Goal: Task Accomplishment & Management: Use online tool/utility

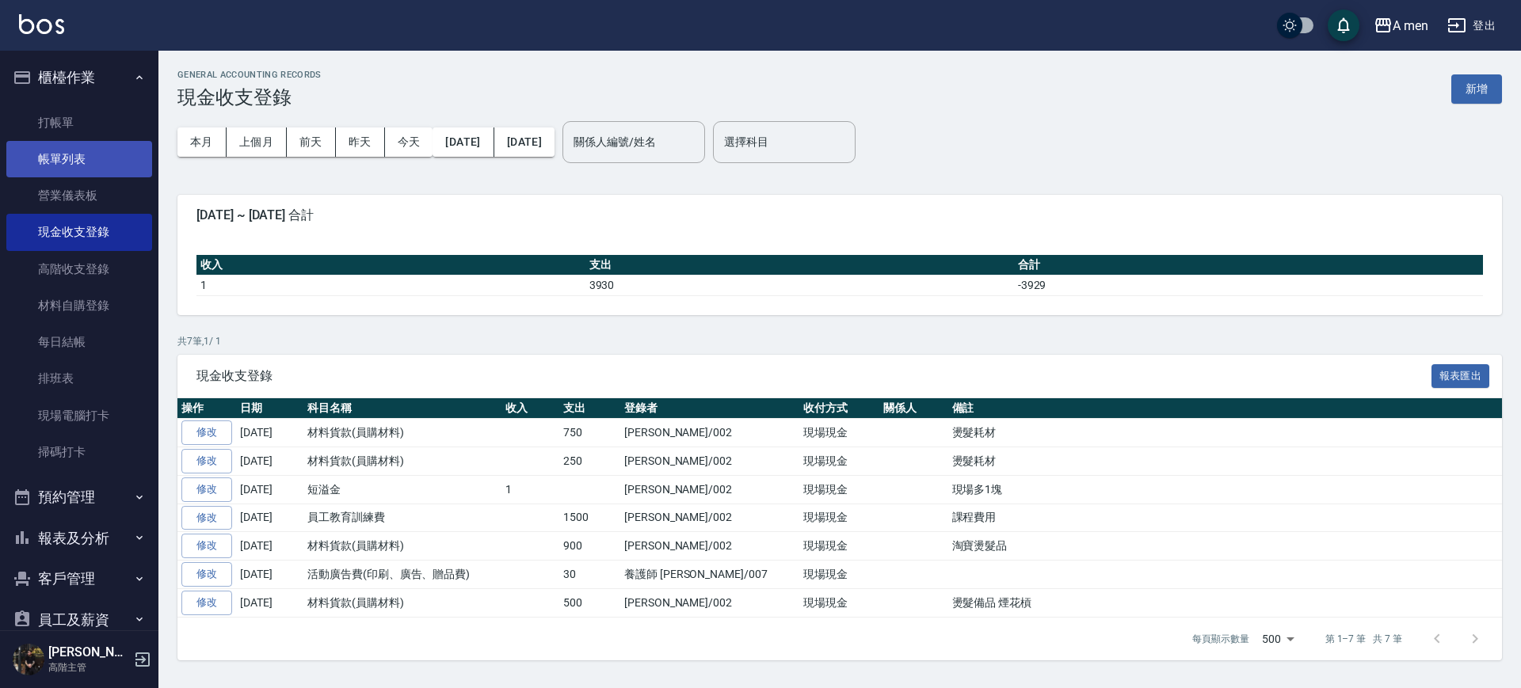
click at [85, 166] on link "帳單列表" at bounding box center [79, 159] width 146 height 36
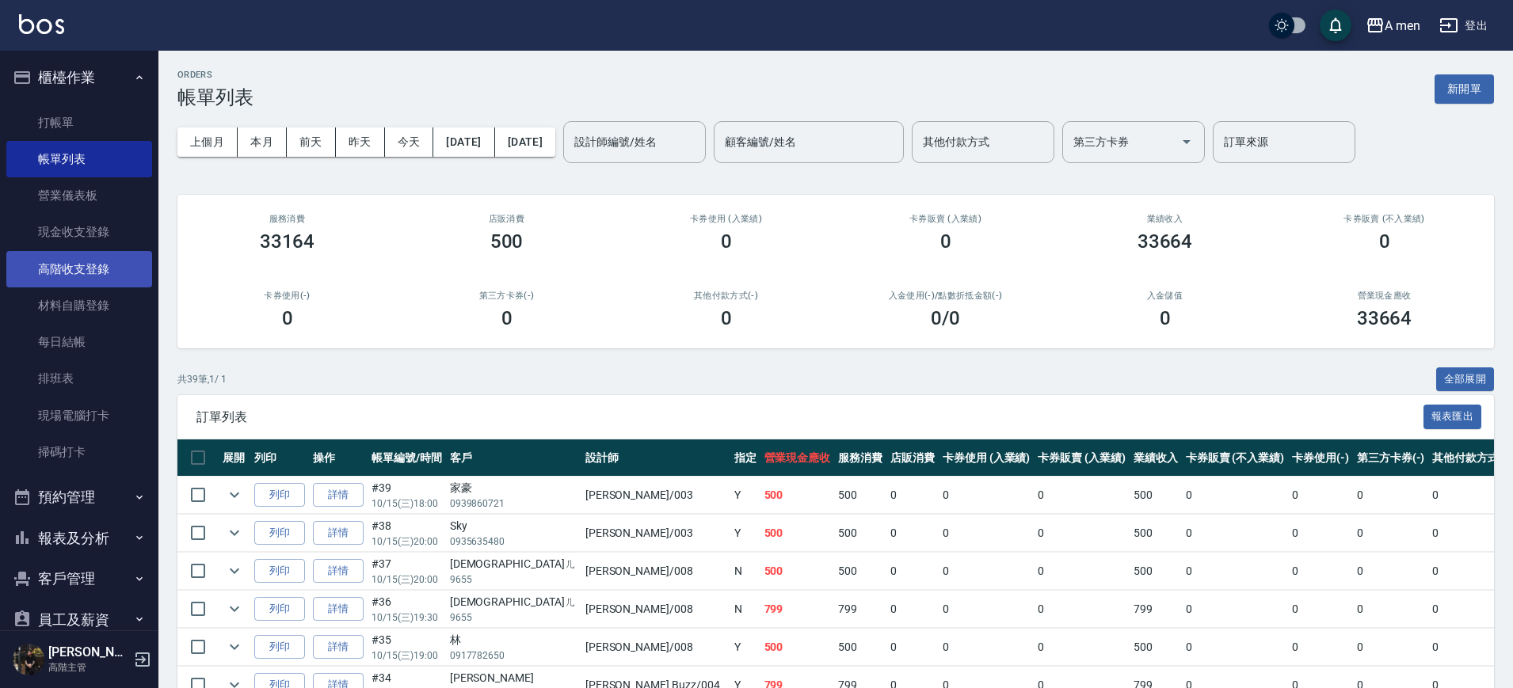
click at [109, 284] on link "高階收支登錄" at bounding box center [79, 269] width 146 height 36
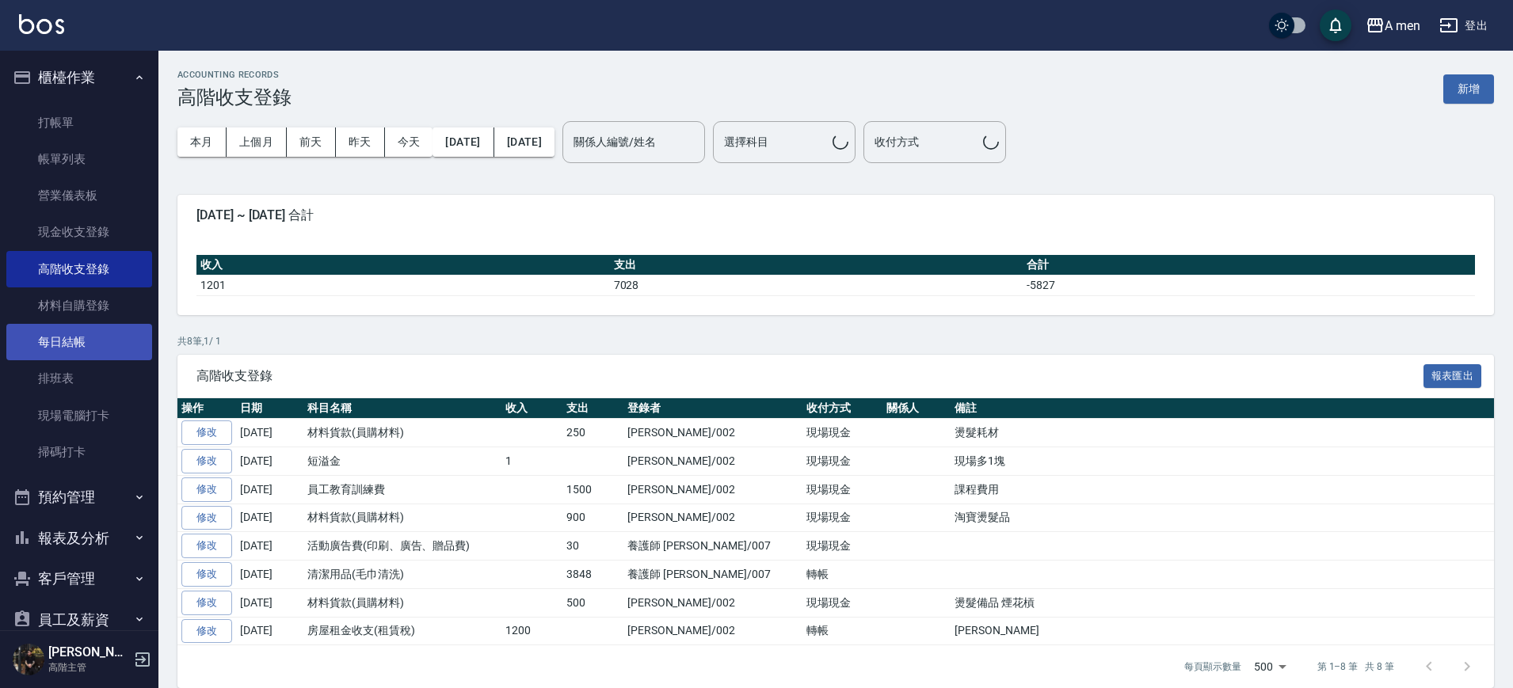
click at [107, 340] on link "每日結帳" at bounding box center [79, 342] width 146 height 36
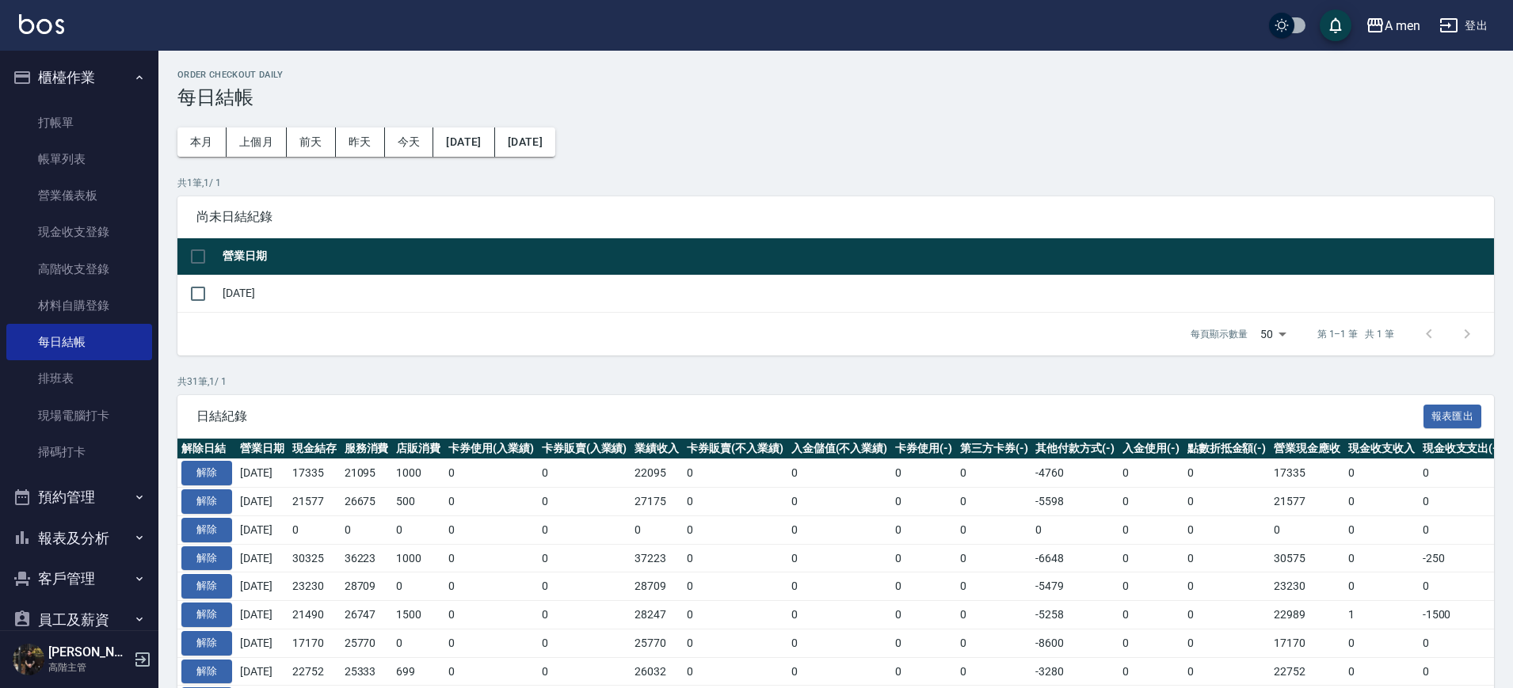
click at [273, 281] on td "[DATE]" at bounding box center [856, 293] width 1275 height 37
click at [206, 287] on input "checkbox" at bounding box center [197, 293] width 33 height 33
checkbox input "true"
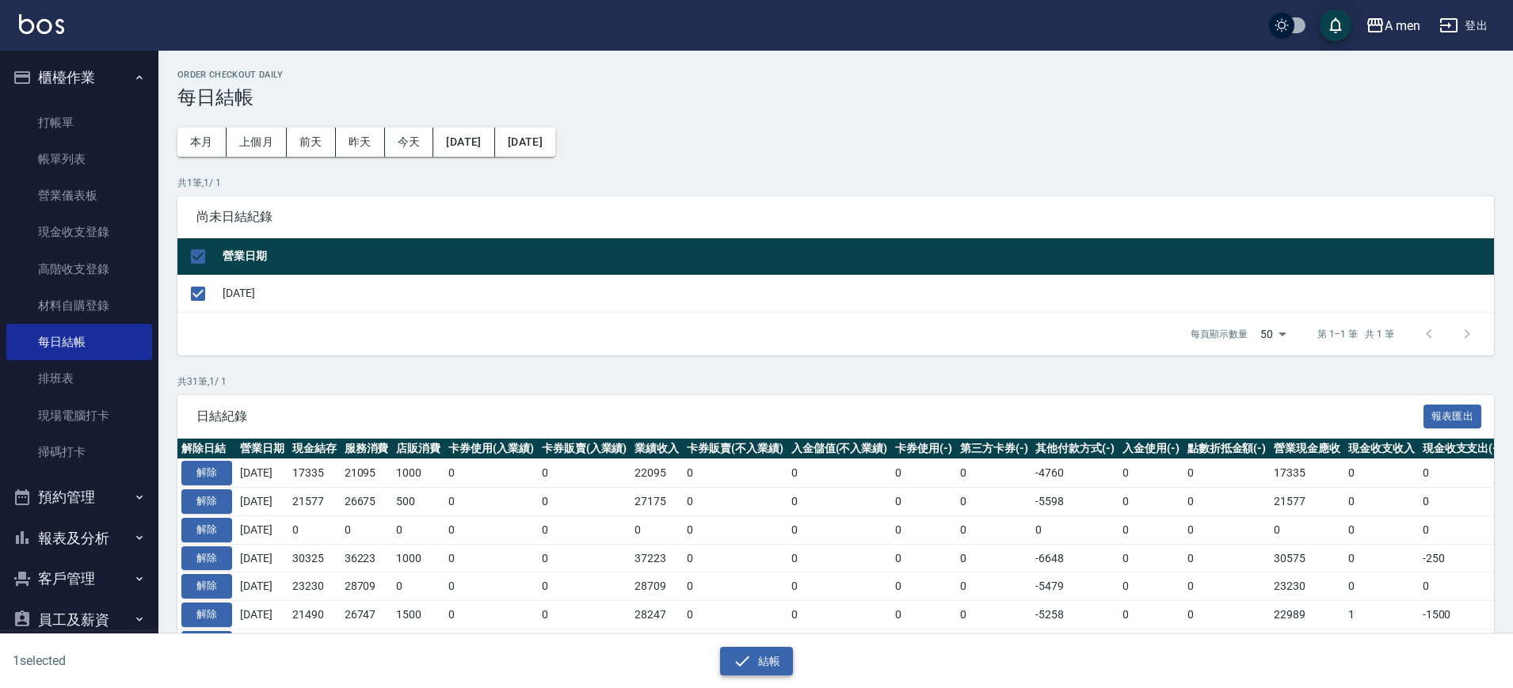
click at [743, 661] on icon "button" at bounding box center [742, 661] width 14 height 10
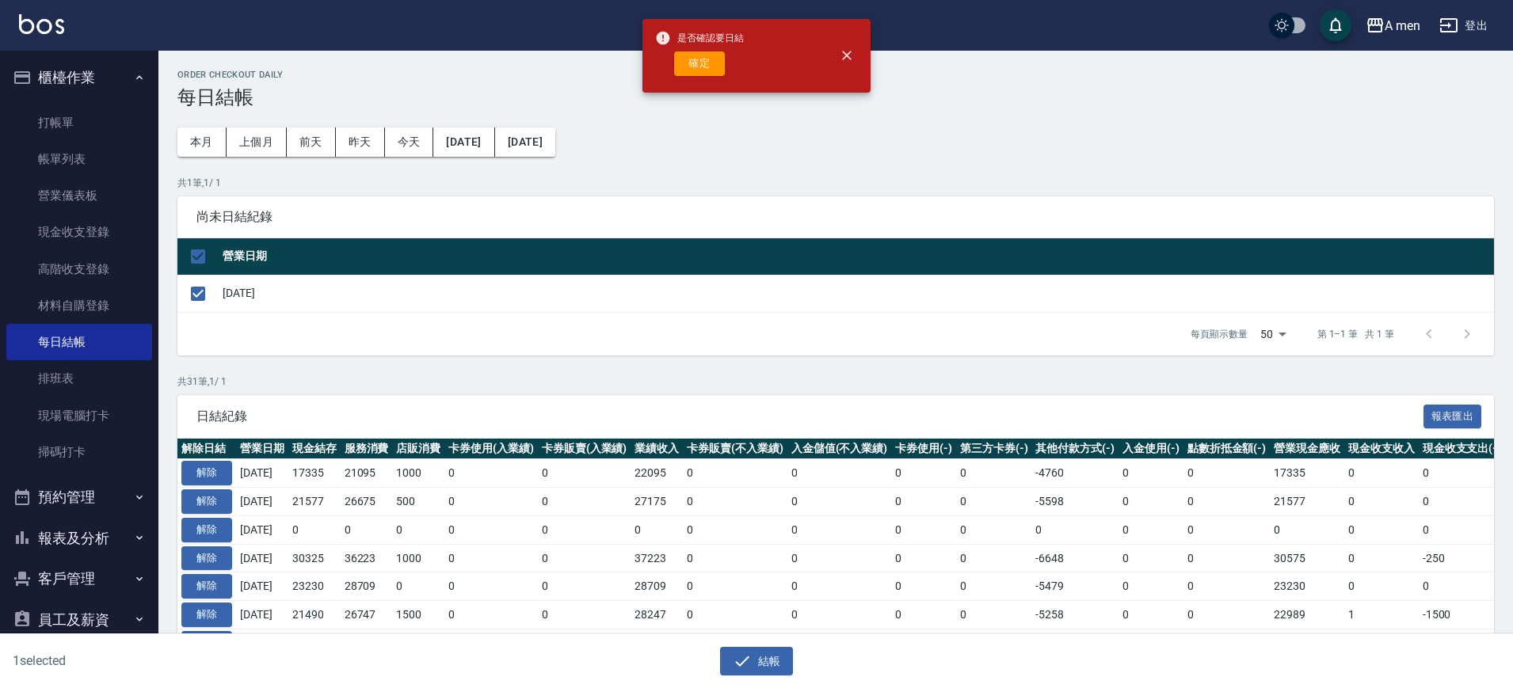
click at [668, 54] on div "確定" at bounding box center [699, 63] width 89 height 25
click at [684, 60] on button "確定" at bounding box center [699, 63] width 51 height 25
checkbox input "false"
